Goal: Check status

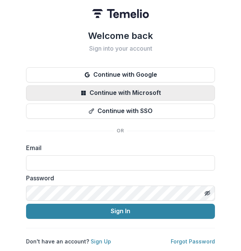
click at [177, 89] on button "Continue with Microsoft" at bounding box center [120, 93] width 189 height 15
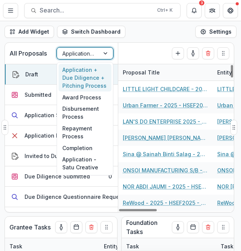
click at [97, 54] on div "Application + Due Diligence + Pitching Process" at bounding box center [78, 53] width 42 height 11
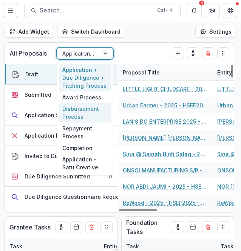
scroll to position [147, 0]
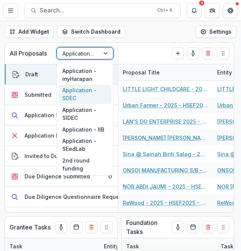
click at [89, 90] on div "Application - SDEC" at bounding box center [85, 95] width 53 height 20
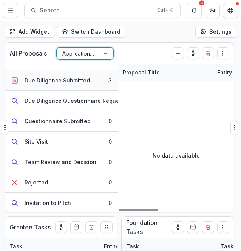
scroll to position [38, 0]
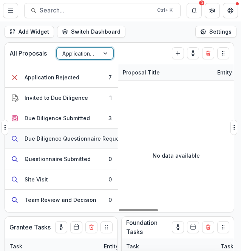
click at [67, 138] on div "Due Diligence Questionnaire Requested" at bounding box center [78, 139] width 107 height 8
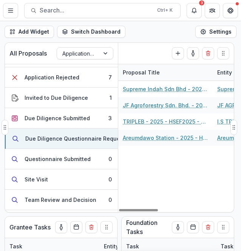
scroll to position [38, 13]
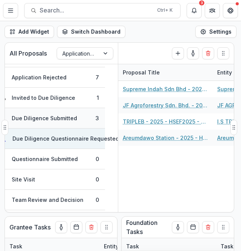
click at [44, 115] on div "Due Diligence Submitted" at bounding box center [44, 118] width 65 height 8
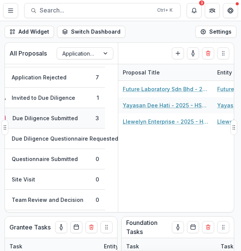
scroll to position [38, 12]
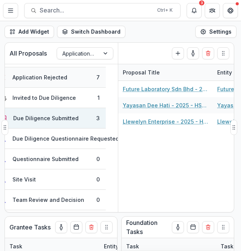
click at [50, 70] on button "Application Rejected 7" at bounding box center [49, 77] width 113 height 20
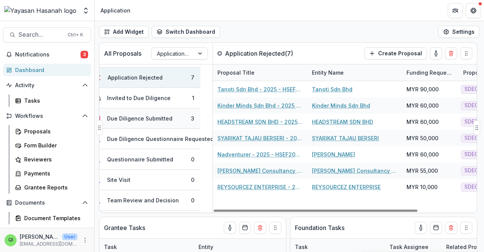
scroll to position [76, 12]
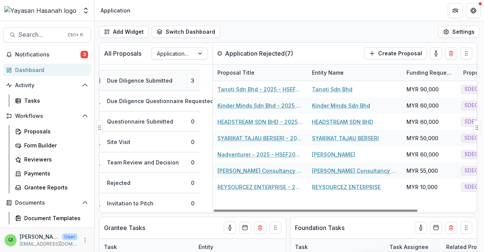
click at [182, 79] on button "Due Diligence Submitted 3" at bounding box center [143, 80] width 113 height 20
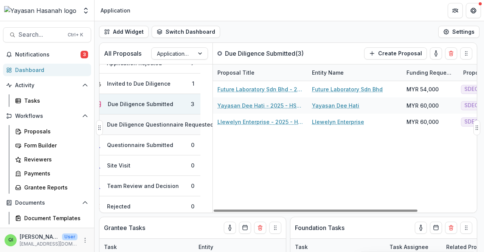
scroll to position [38, 12]
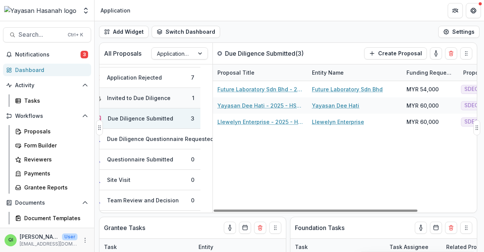
click at [175, 99] on button "Invited to Due Diligence 1" at bounding box center [143, 98] width 113 height 20
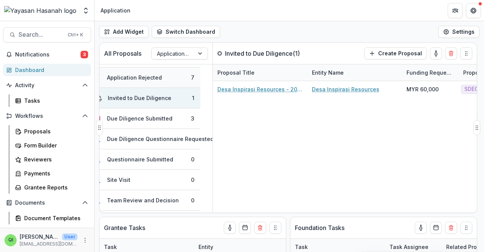
click at [183, 79] on button "Application Rejected 7" at bounding box center [143, 77] width 113 height 20
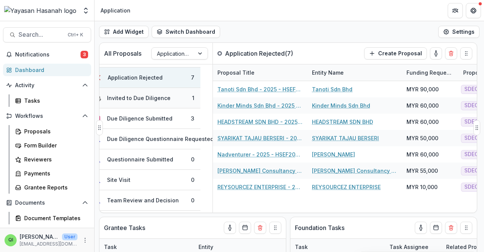
click at [180, 98] on button "Invited to Due Diligence 1" at bounding box center [143, 98] width 113 height 20
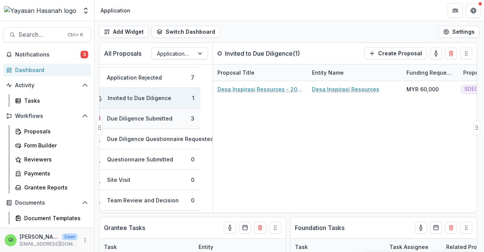
click at [180, 115] on button "Due Diligence Submitted 3" at bounding box center [143, 118] width 113 height 20
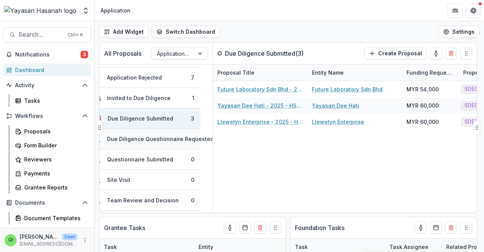
click at [184, 138] on div "Due Diligence Questionnaire Requested" at bounding box center [160, 139] width 107 height 8
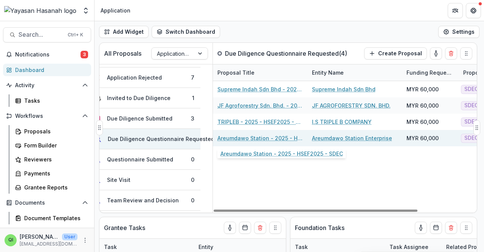
click at [241, 137] on link "Areumdawo Station - 2025 - HSEF2025 - SDEC" at bounding box center [261, 138] width 86 height 8
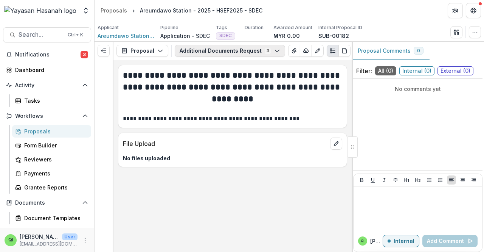
click at [241, 50] on button "Additional Documents Request 3" at bounding box center [230, 51] width 110 height 12
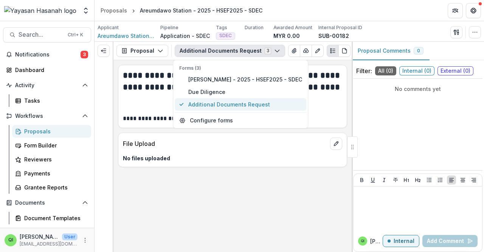
click at [241, 105] on span "Additional Documents Request" at bounding box center [245, 104] width 114 height 8
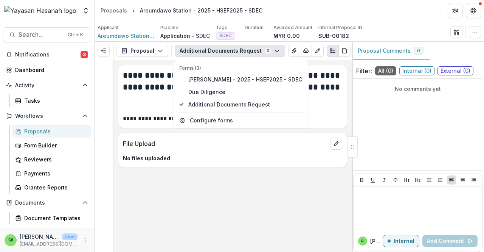
click at [241, 145] on p "File Upload" at bounding box center [225, 143] width 204 height 9
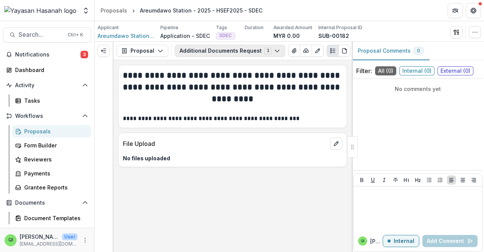
click at [233, 54] on button "Additional Documents Request 3" at bounding box center [230, 51] width 110 height 12
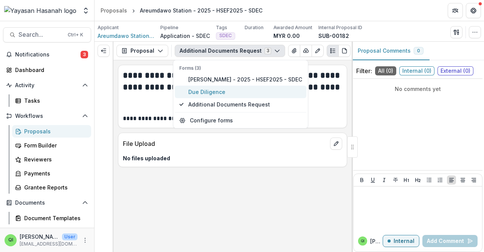
click at [232, 95] on span "Due Diligence" at bounding box center [245, 92] width 114 height 8
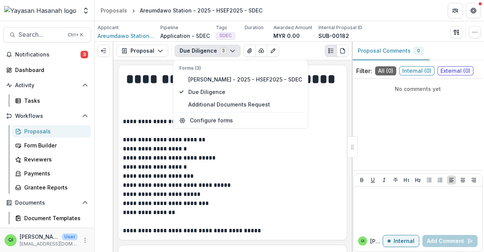
click at [203, 53] on button "Due Diligence 3" at bounding box center [208, 51] width 66 height 12
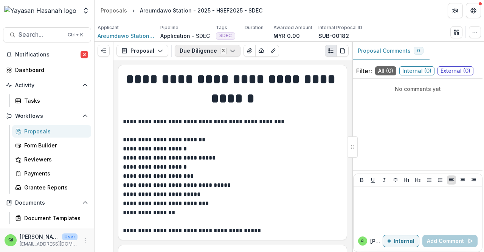
click at [214, 53] on button "Due Diligence 3" at bounding box center [208, 51] width 66 height 12
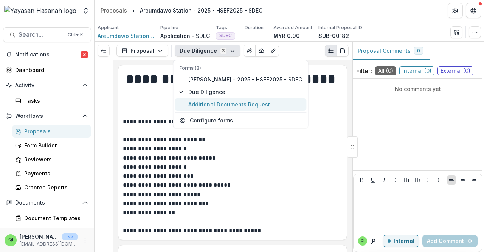
click at [222, 101] on span "Additional Documents Request" at bounding box center [245, 104] width 114 height 8
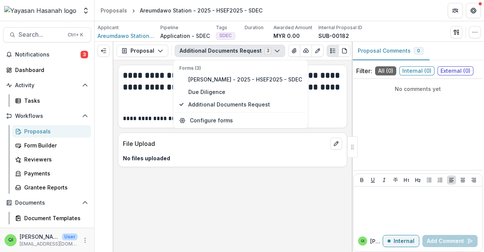
click at [236, 187] on div "**********" at bounding box center [233, 155] width 238 height 191
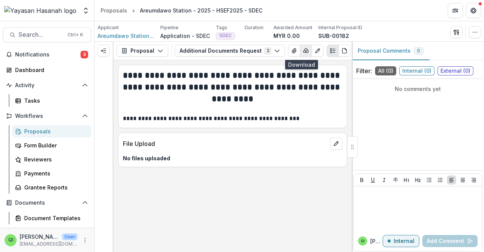
click at [241, 55] on button "button" at bounding box center [306, 51] width 12 height 12
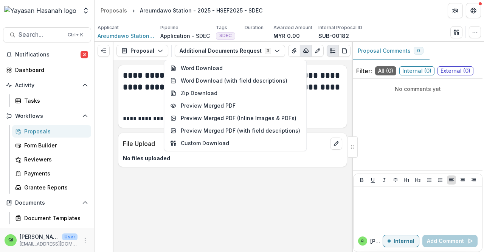
click at [241, 85] on h2 "**********" at bounding box center [233, 87] width 220 height 35
